Goal: Communication & Community: Answer question/provide support

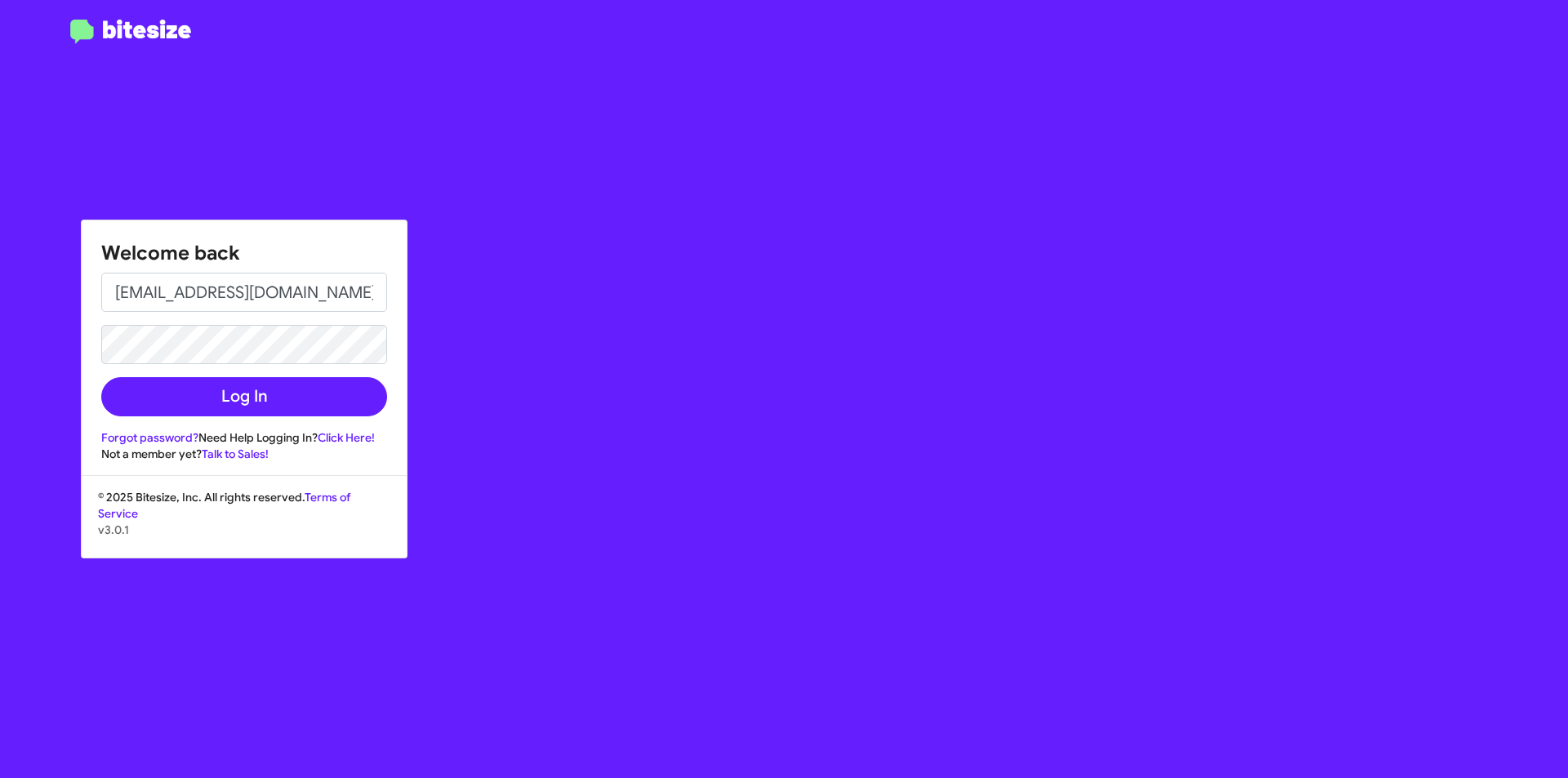
click at [101, 377] on button "Log In" at bounding box center [244, 397] width 286 height 39
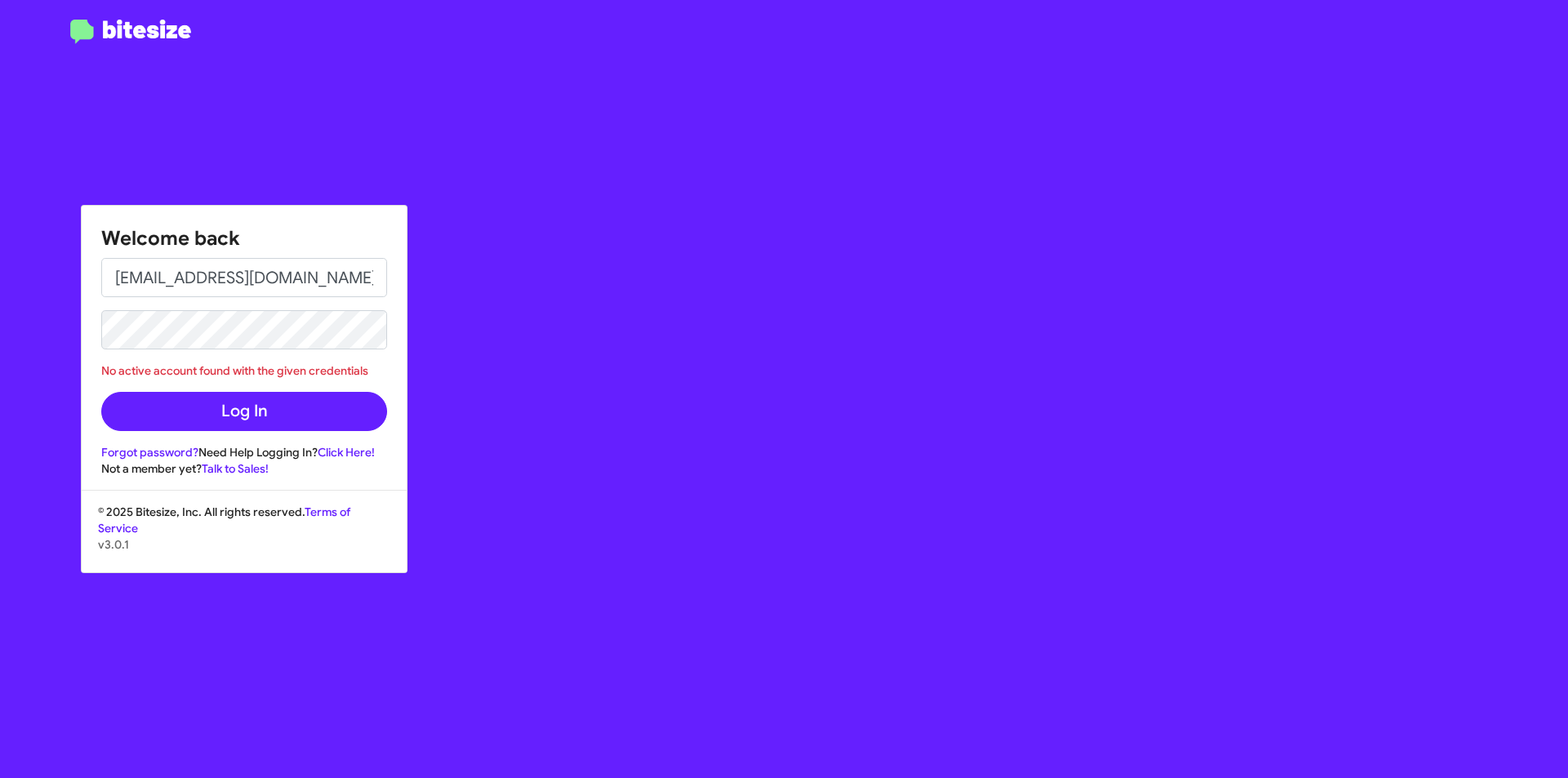
click at [101, 392] on button "Log In" at bounding box center [244, 412] width 286 height 39
click at [377, 256] on div "Welcome back [EMAIL_ADDRESS][DOMAIN_NAME] No active account found with the give…" at bounding box center [244, 341] width 325 height 271
click at [366, 271] on input "[EMAIL_ADDRESS][DOMAIN_NAME]" at bounding box center [244, 277] width 286 height 39
type input "[EMAIL_ADDRESS][DOMAIN_NAME]"
click at [101, 392] on button "Log In" at bounding box center [244, 412] width 286 height 39
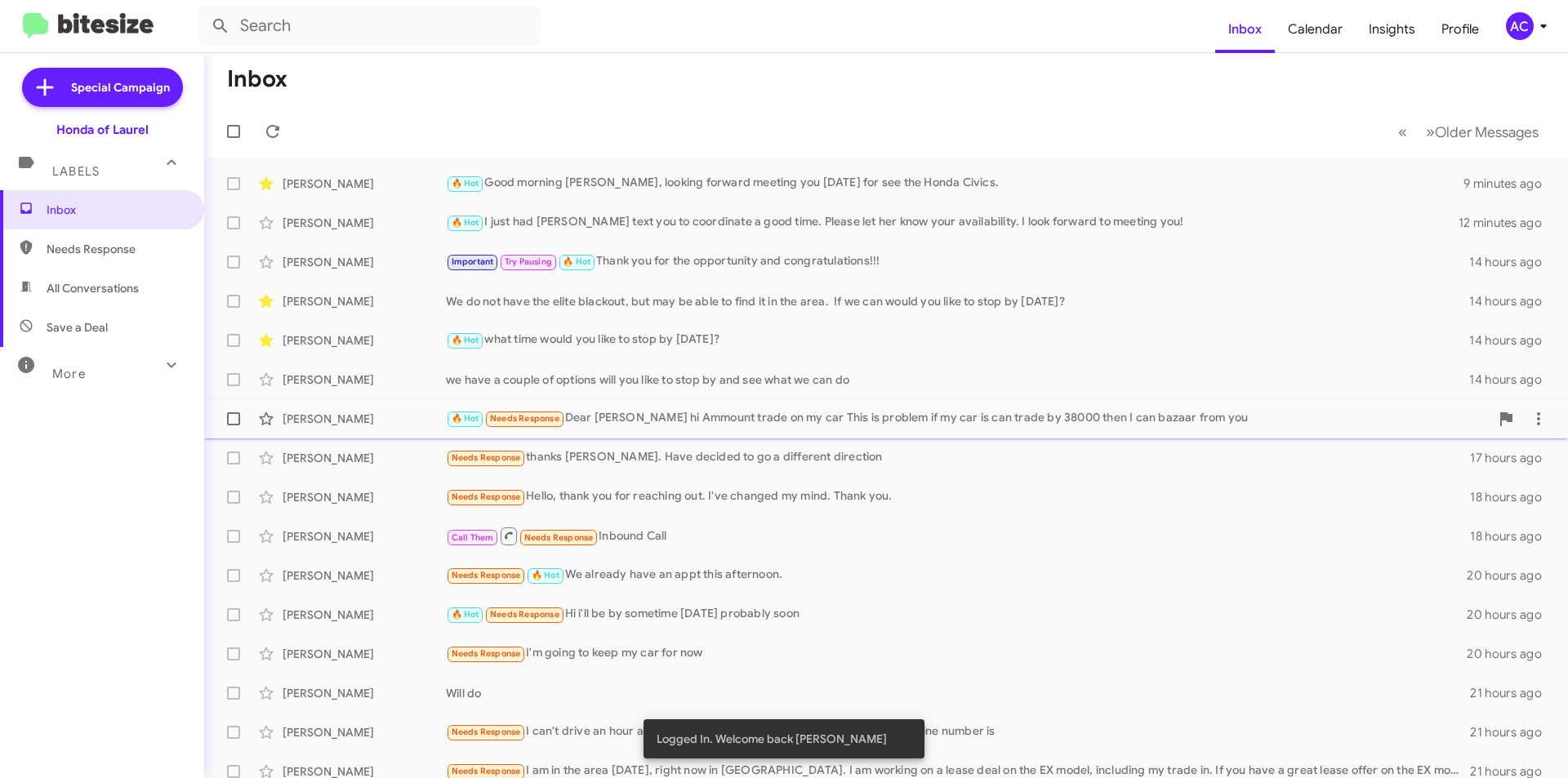
click at [402, 428] on div "[PERSON_NAME] 🔥 Hot Needs Response Dear [PERSON_NAME] hi Ammount trade on my ca…" at bounding box center [886, 418] width 1338 height 32
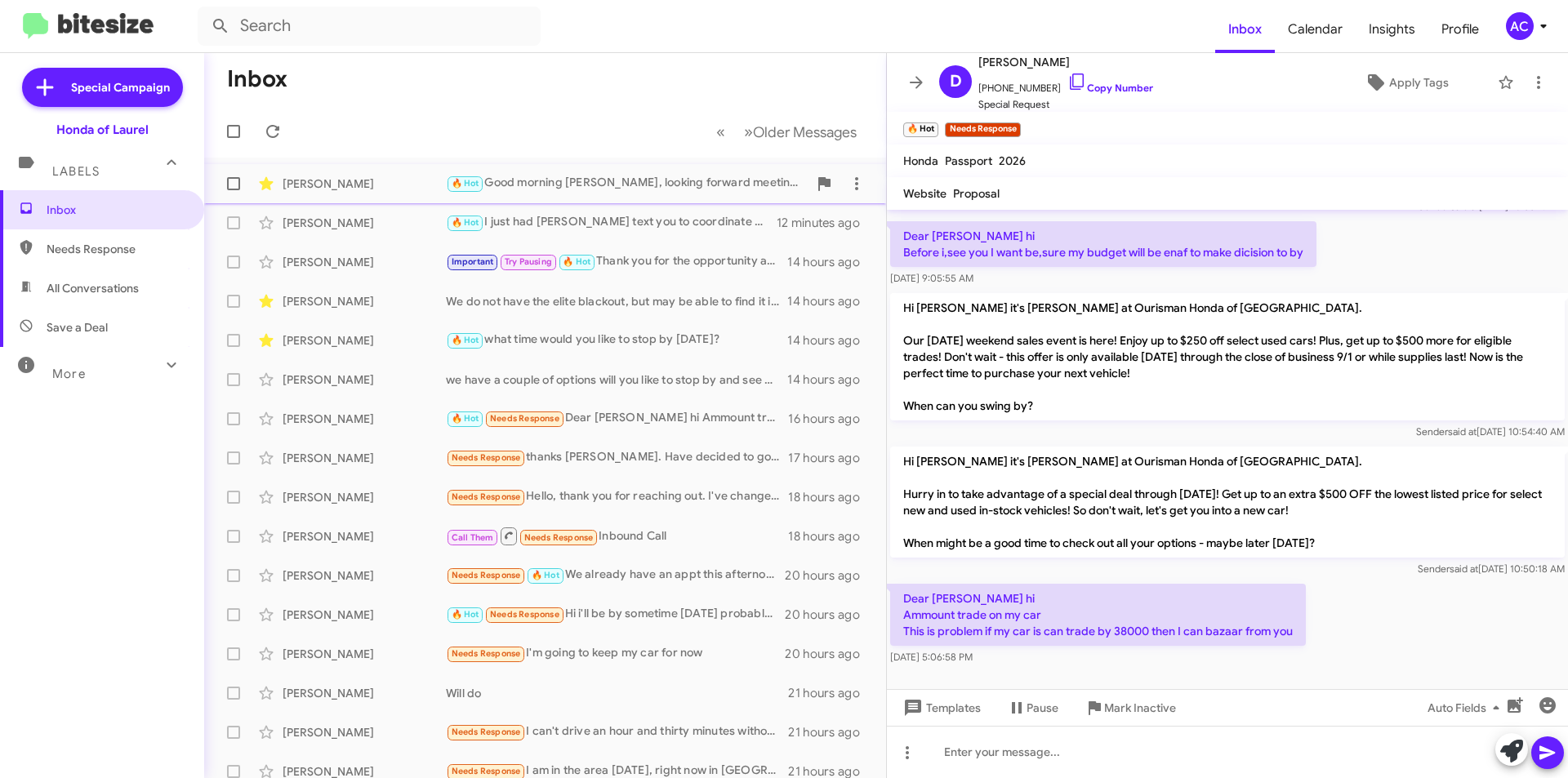
click at [364, 191] on div "[PERSON_NAME]" at bounding box center [364, 184] width 163 height 17
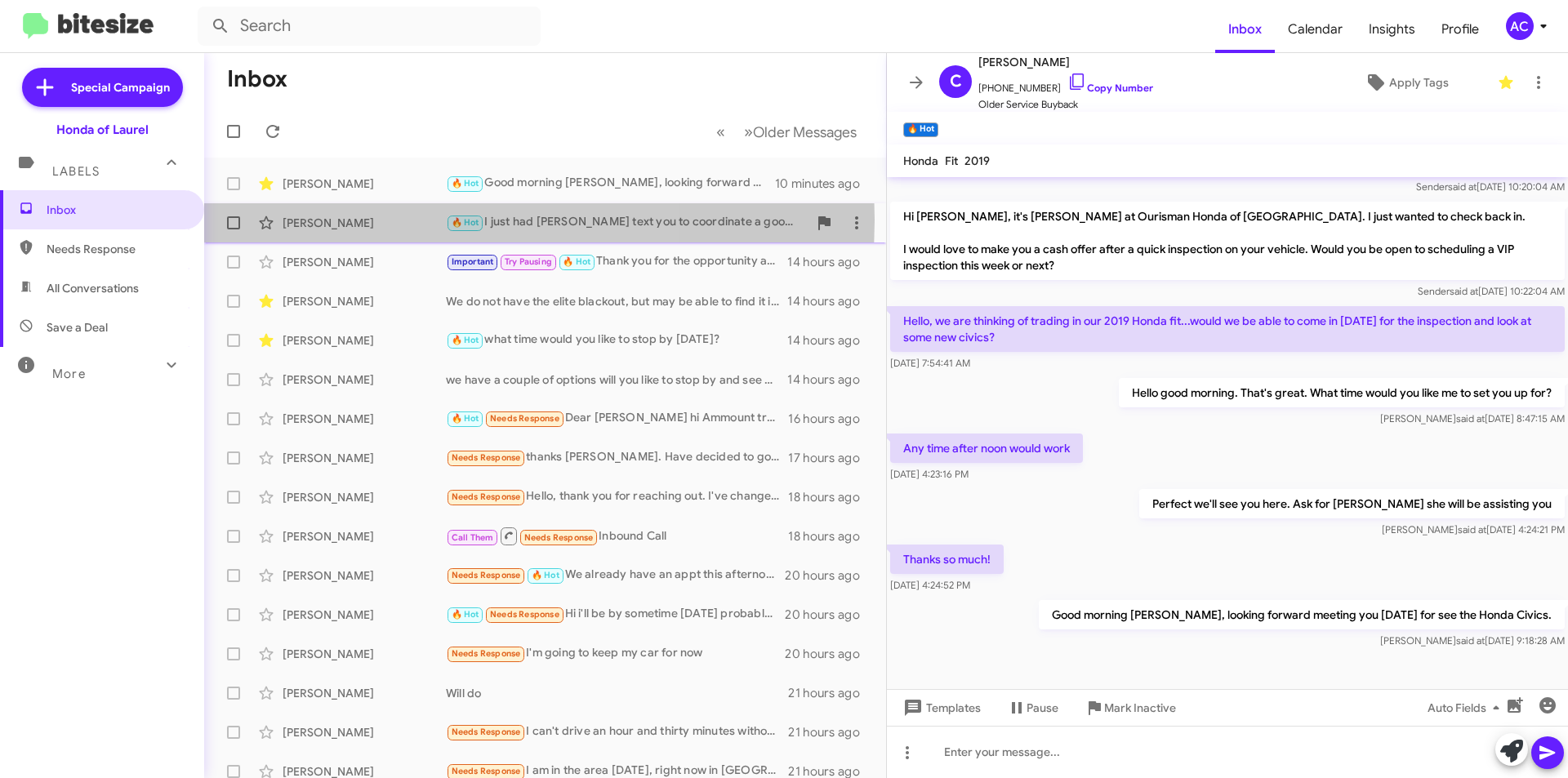
click at [362, 220] on div "[PERSON_NAME]" at bounding box center [364, 223] width 163 height 17
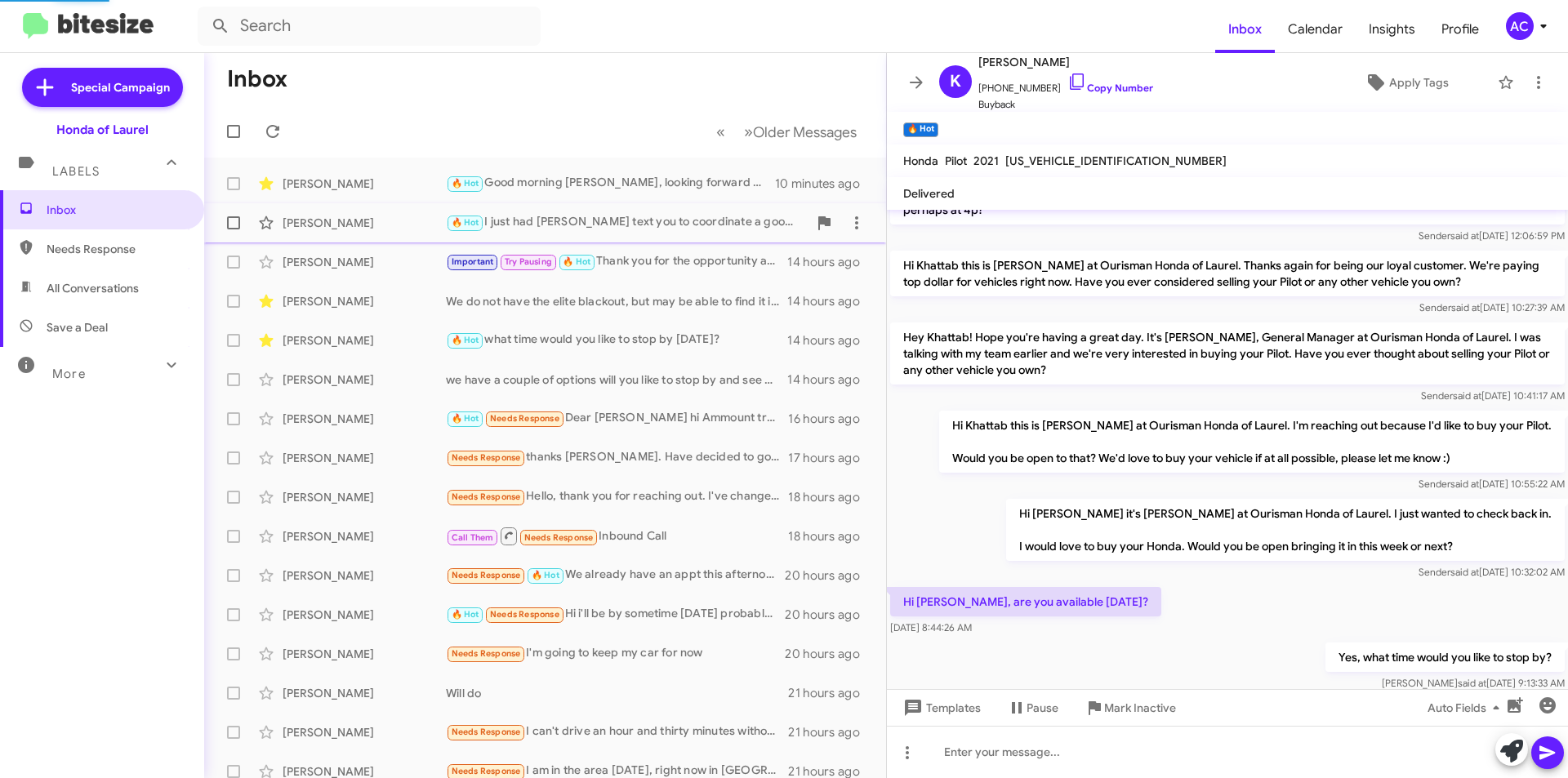
scroll to position [297, 0]
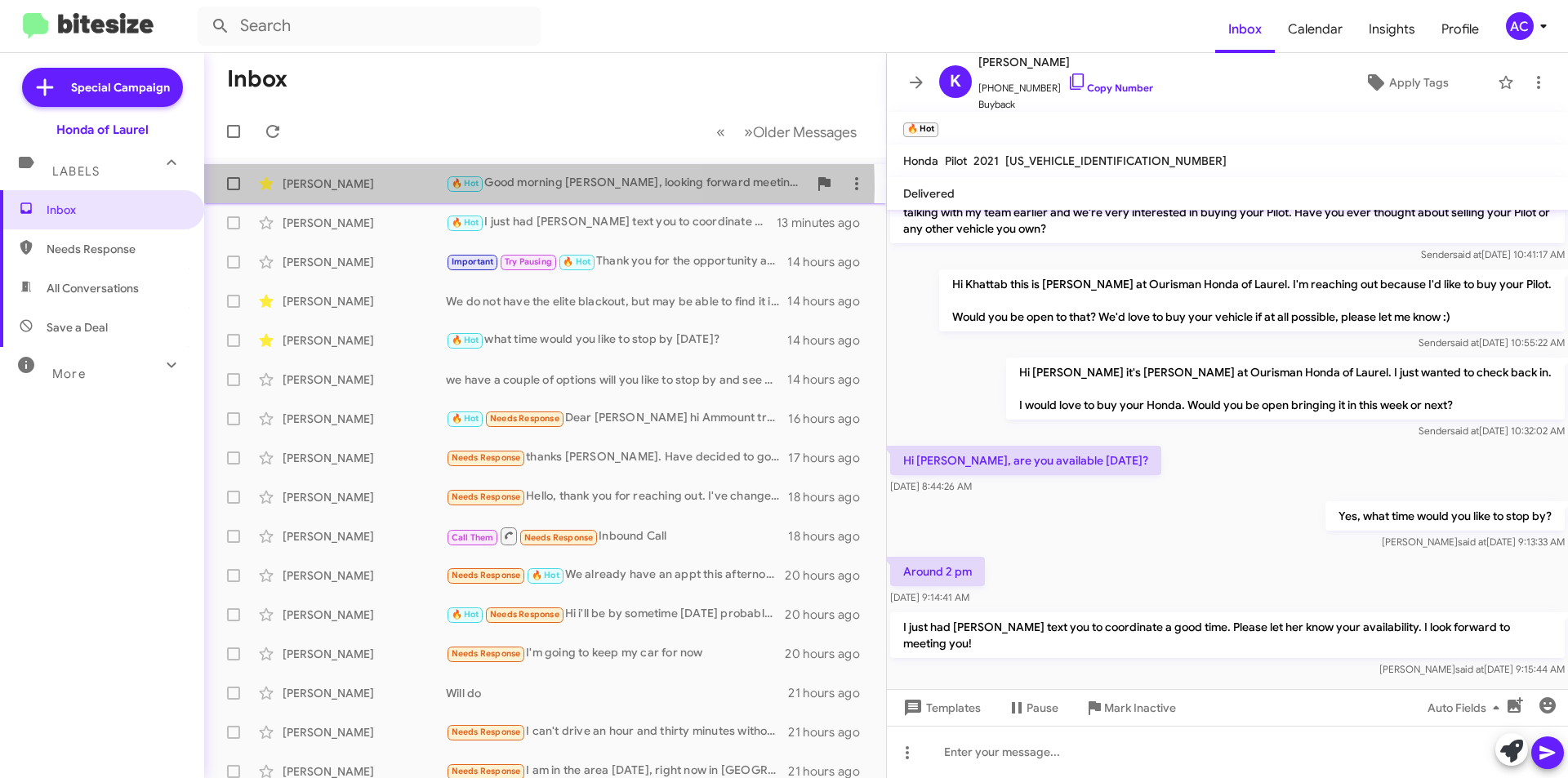
click at [373, 187] on div "[PERSON_NAME]" at bounding box center [364, 184] width 163 height 17
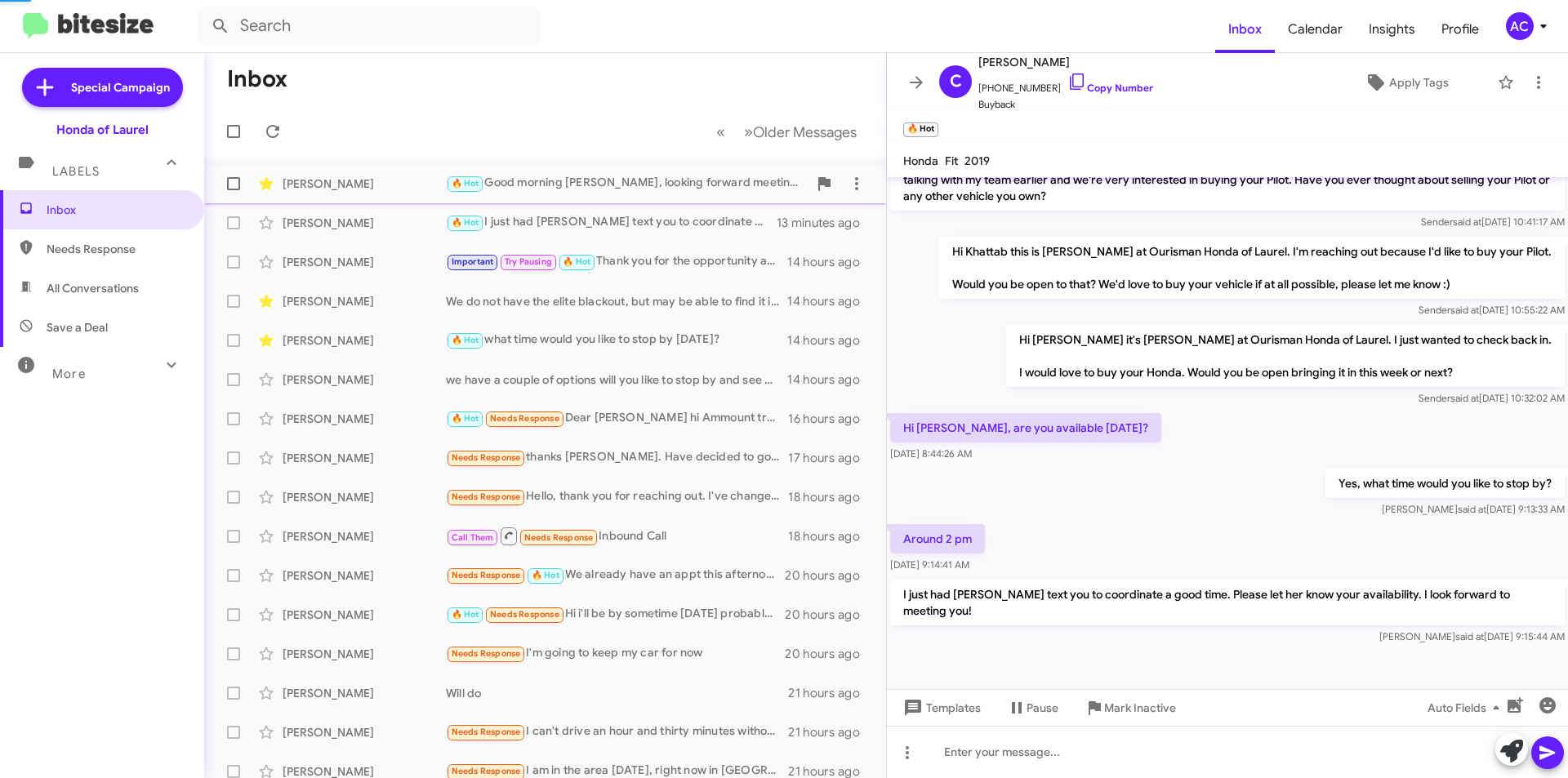
scroll to position [155, 0]
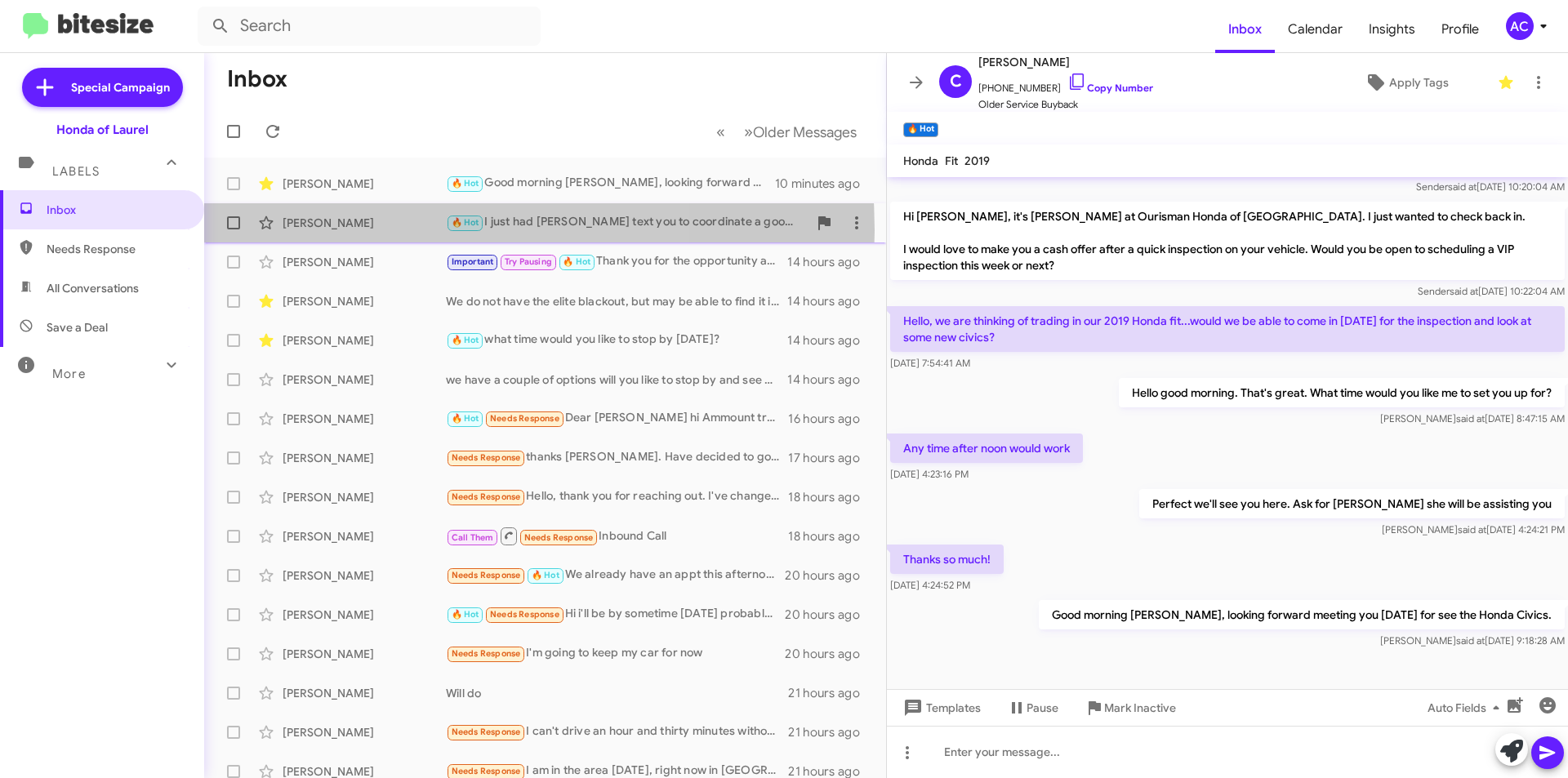
click at [366, 230] on div "[PERSON_NAME]" at bounding box center [364, 223] width 163 height 17
